Goal: Check status: Check status

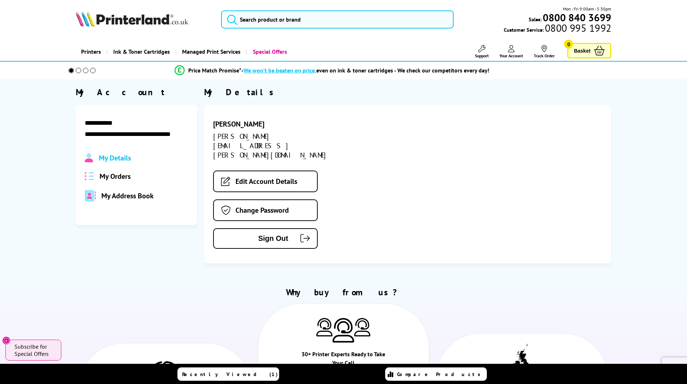
click at [109, 175] on span "My Orders" at bounding box center [115, 176] width 31 height 9
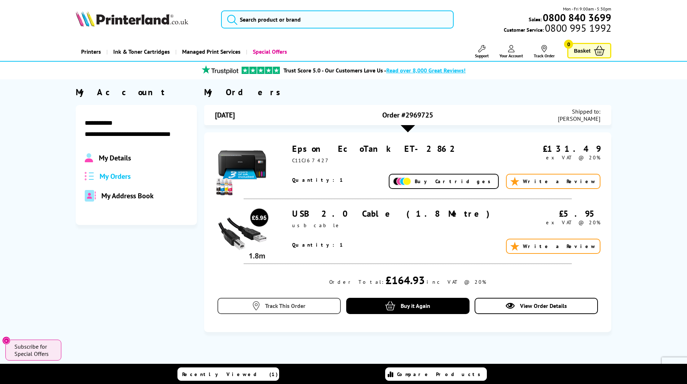
click at [298, 307] on span "Track This Order" at bounding box center [285, 305] width 40 height 7
click at [292, 306] on span "Track This Order" at bounding box center [285, 305] width 40 height 7
click at [336, 174] on div "Quantity: 1 Buy Cartridges Write a Review" at bounding box center [446, 180] width 309 height 19
click at [297, 304] on span "Track This Order" at bounding box center [285, 305] width 40 height 7
click at [557, 307] on span "View Order Details" at bounding box center [543, 305] width 47 height 7
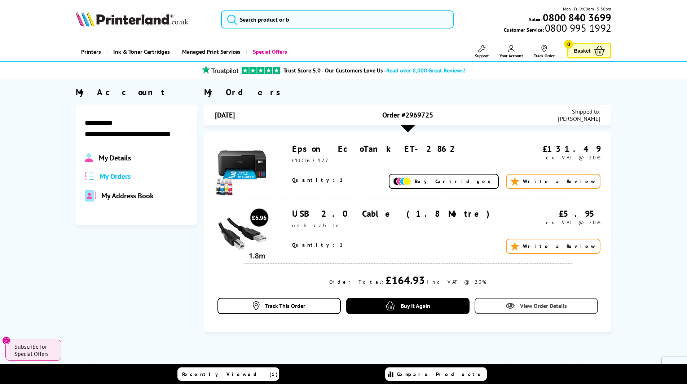
click at [557, 307] on span "View Order Details" at bounding box center [543, 305] width 47 height 7
click at [308, 306] on link "Track This Order" at bounding box center [279, 306] width 123 height 16
click at [306, 309] on link "Track This Order" at bounding box center [279, 306] width 123 height 16
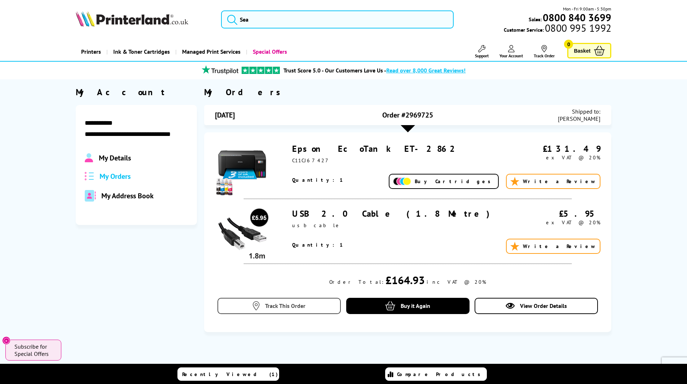
click at [306, 309] on link "Track This Order" at bounding box center [279, 306] width 123 height 16
click at [326, 149] on link "Epson EcoTank ET-2862" at bounding box center [376, 148] width 169 height 11
click at [287, 306] on span "Track This Order" at bounding box center [285, 305] width 40 height 7
